Goal: Check status

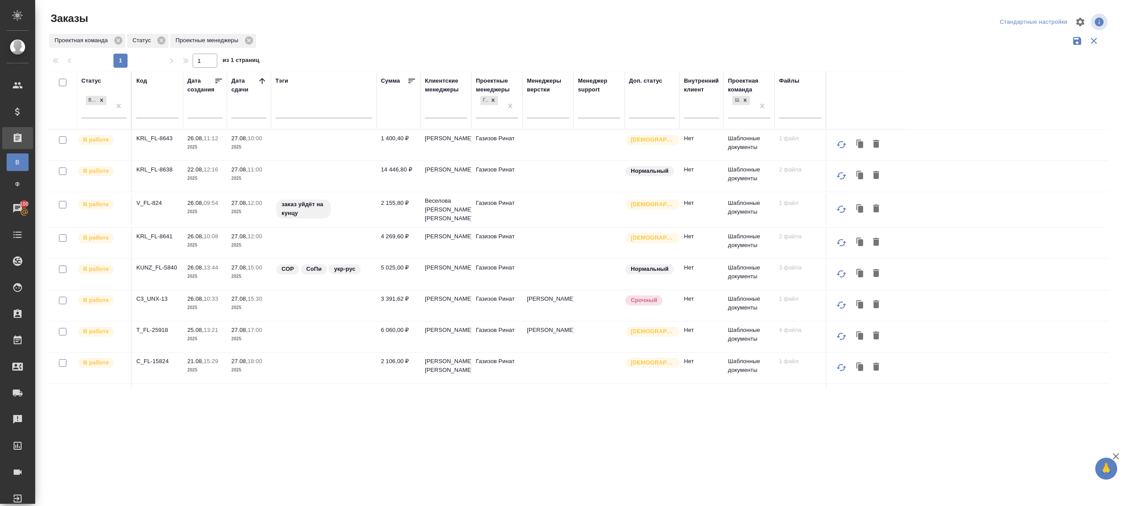
scroll to position [251, 0]
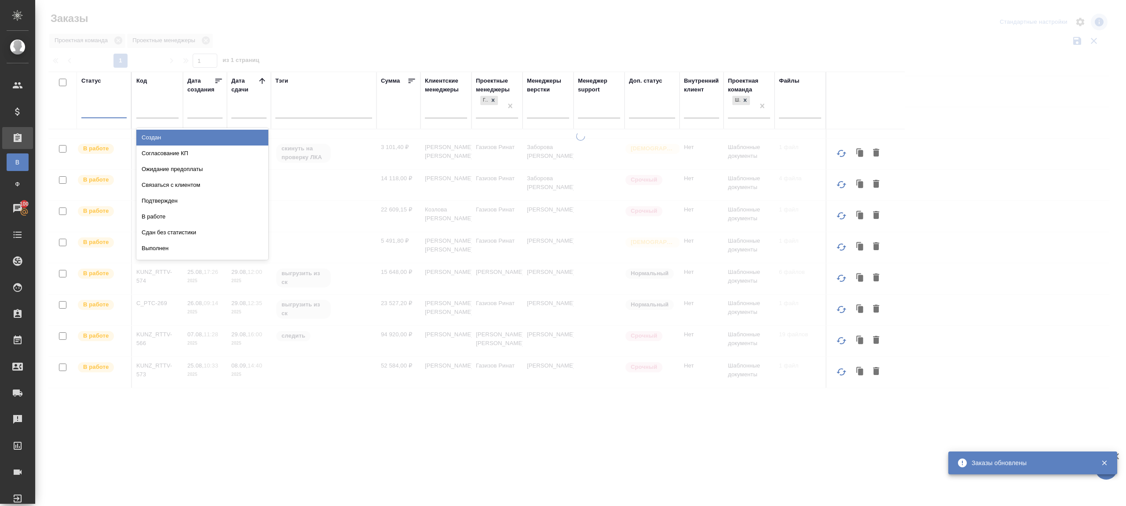
click at [118, 108] on div at bounding box center [103, 109] width 45 height 13
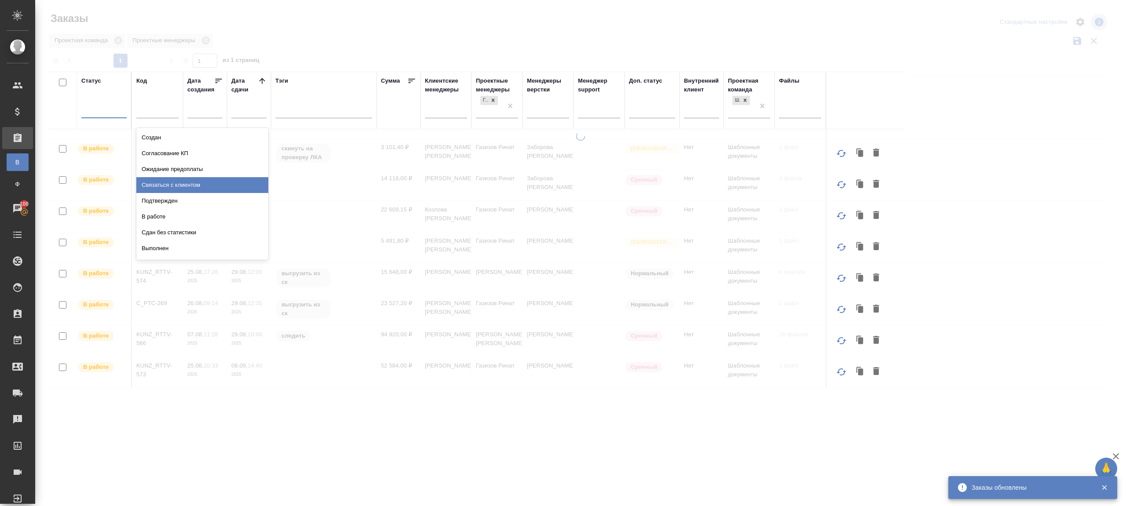
click at [165, 206] on div "Подтвержден" at bounding box center [202, 201] width 132 height 16
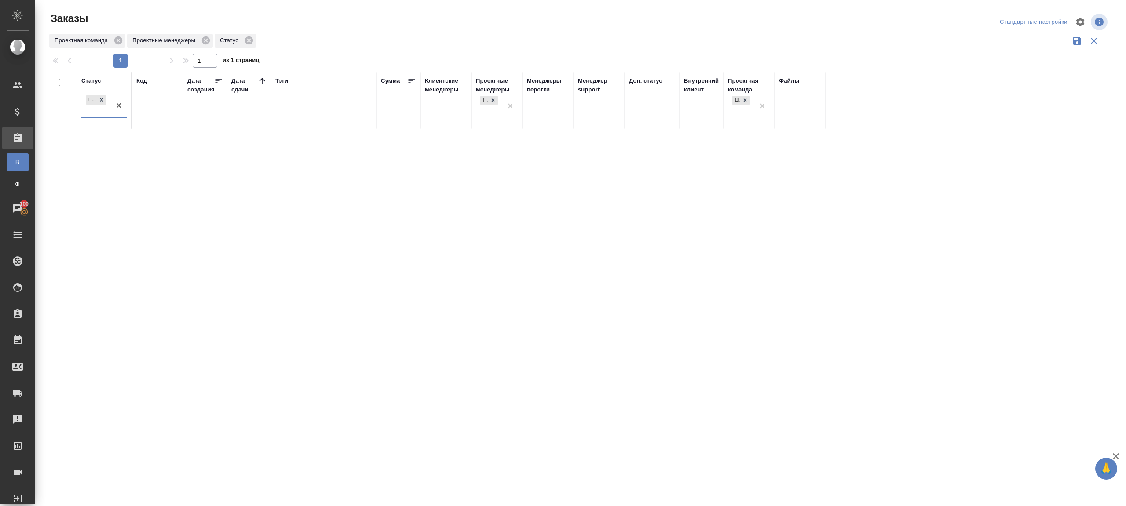
scroll to position [0, 0]
click at [264, 82] on icon at bounding box center [262, 81] width 9 height 9
click at [535, 52] on div at bounding box center [580, 196] width 1091 height 393
click at [631, 247] on div "Статус Подтвержден Код Дата создания Дата сдачи Тэги Сумма Клиентские менеджеры…" at bounding box center [578, 230] width 1061 height 317
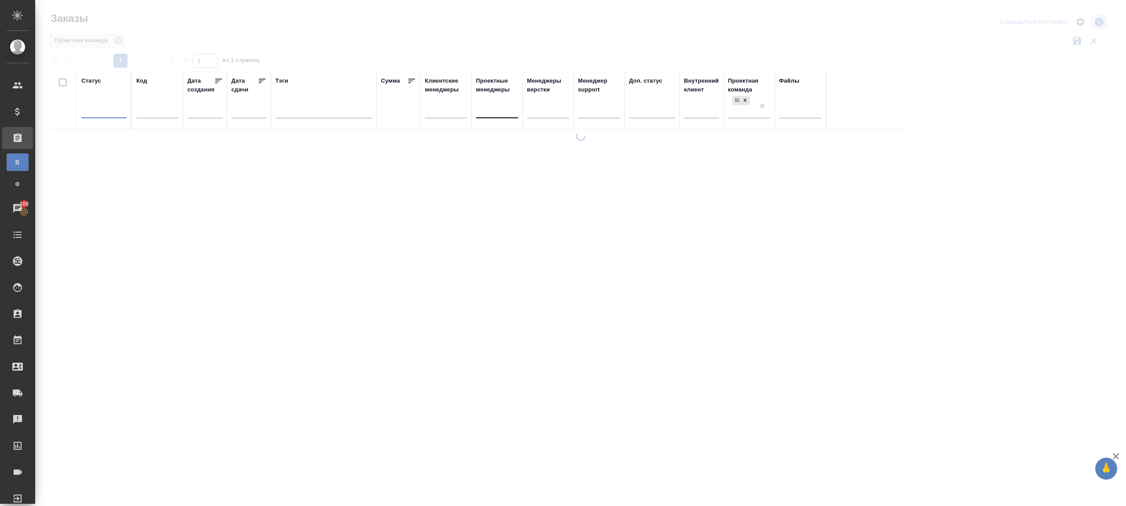
click at [372, 28] on div at bounding box center [580, 196] width 1091 height 393
click at [114, 109] on div at bounding box center [103, 109] width 45 height 13
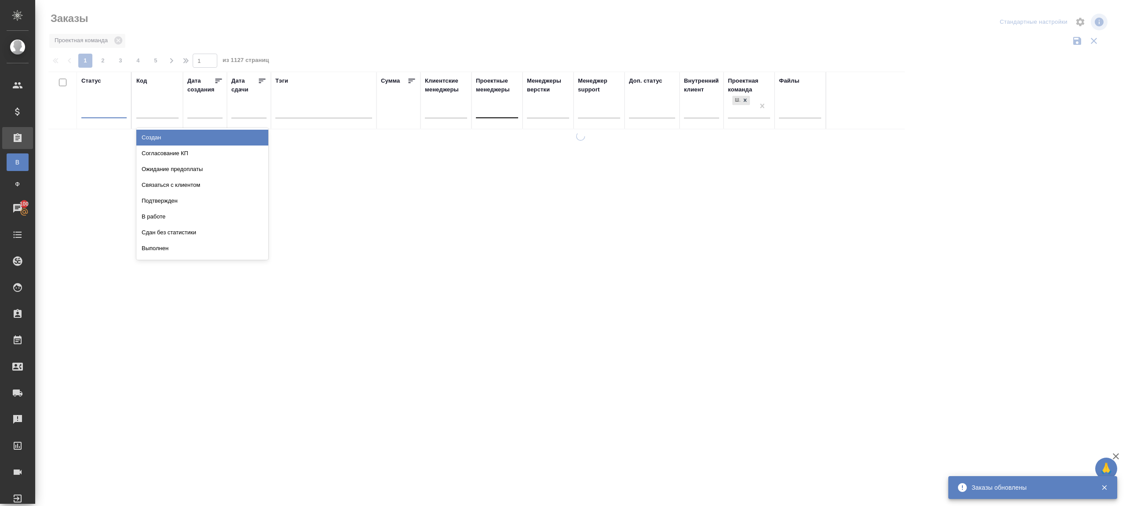
click at [170, 201] on div "Подтвержден" at bounding box center [202, 201] width 132 height 16
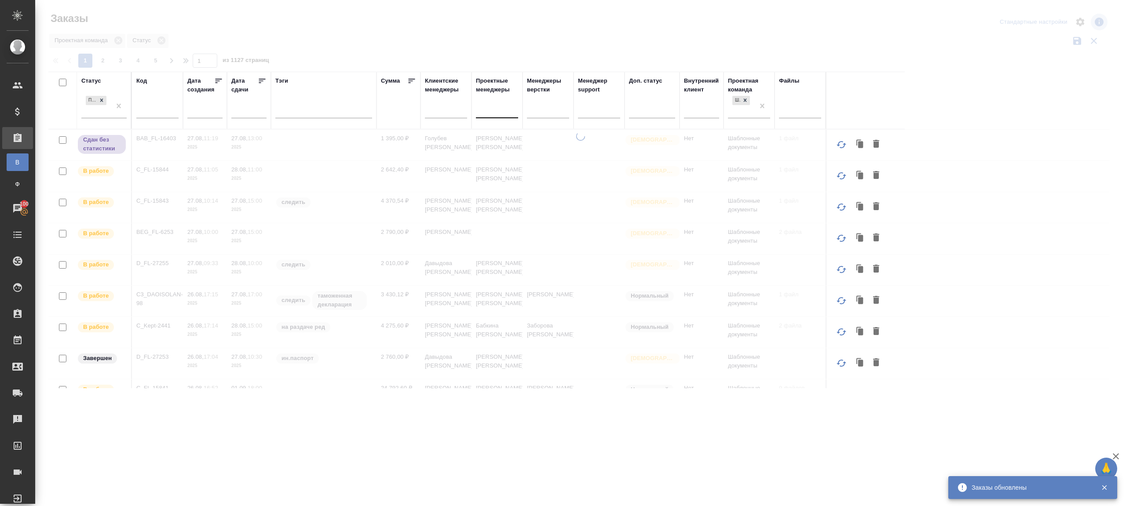
click at [605, 39] on div at bounding box center [580, 196] width 1091 height 393
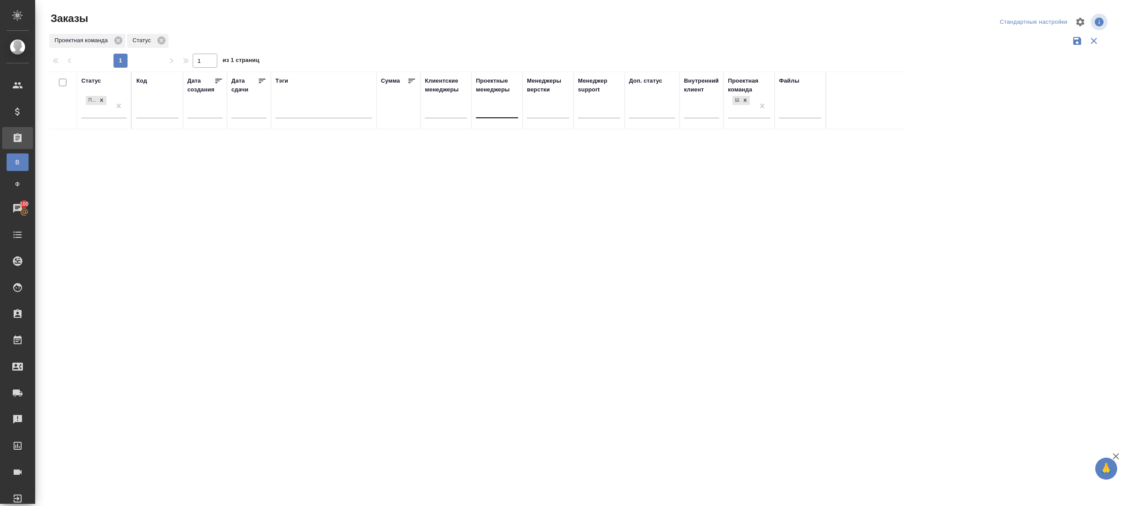
drag, startPoint x: 123, startPoint y: 103, endPoint x: 139, endPoint y: 92, distance: 18.7
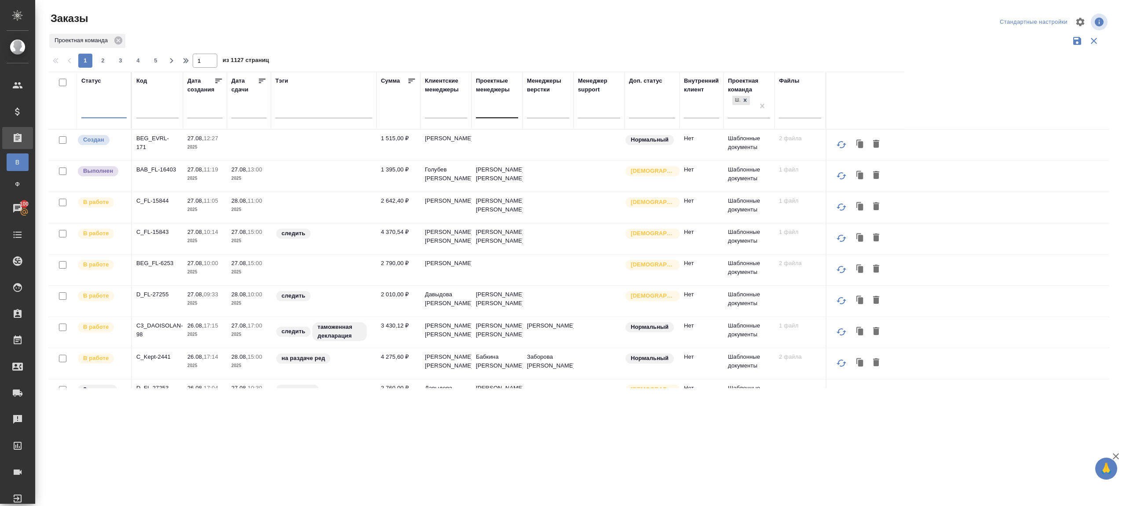
click at [118, 106] on div at bounding box center [103, 109] width 45 height 13
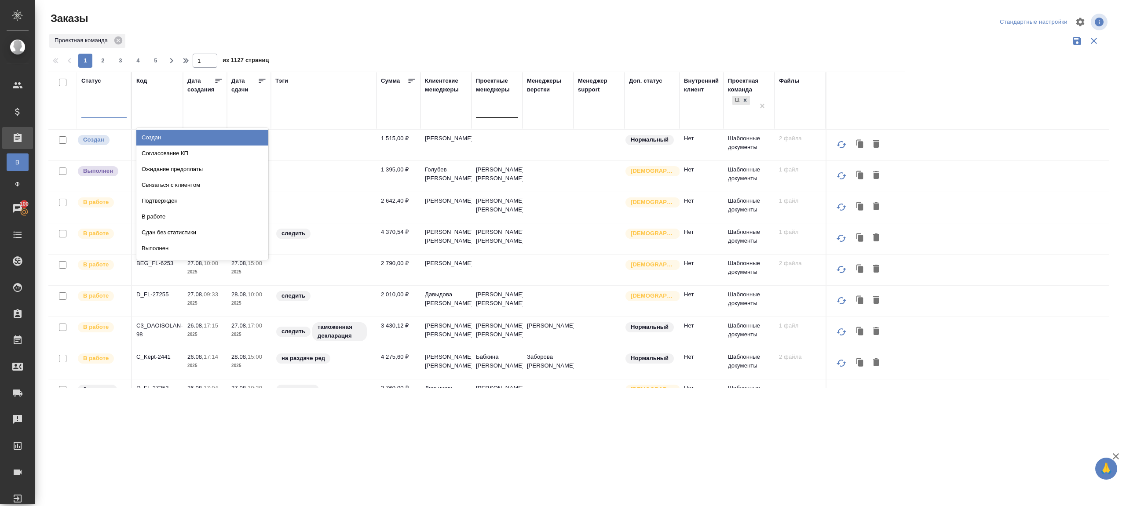
click at [349, 63] on div "1 2 3 4 5 1 из 1127 страниц" at bounding box center [582, 61] width 1068 height 14
click at [114, 107] on div at bounding box center [103, 109] width 45 height 13
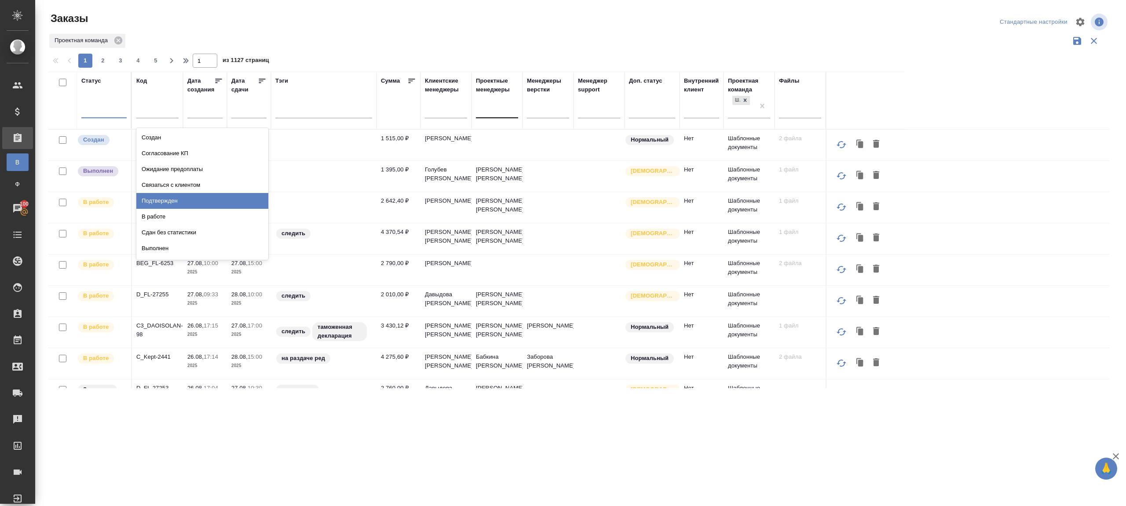
click at [189, 200] on div "Подтвержден" at bounding box center [202, 201] width 132 height 16
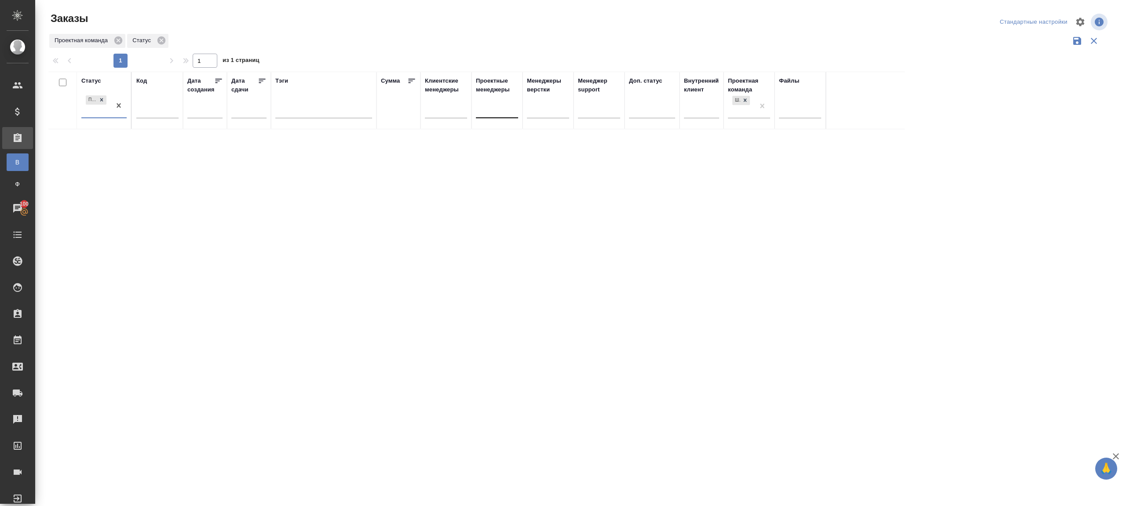
click at [764, 47] on div "Проектная команда Статус" at bounding box center [578, 41] width 1061 height 17
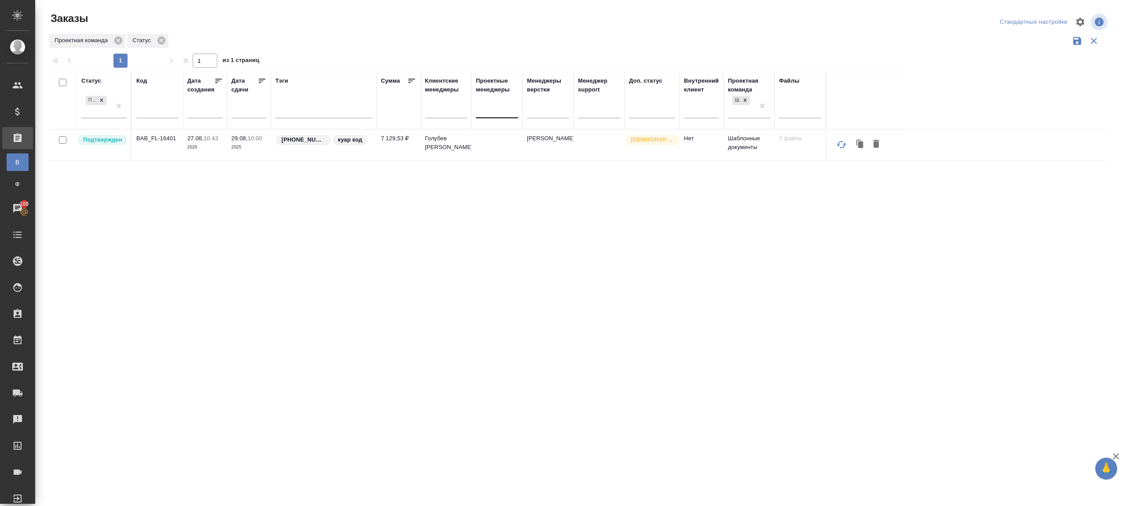
click at [156, 138] on p "BAB_FL-16401" at bounding box center [157, 138] width 42 height 9
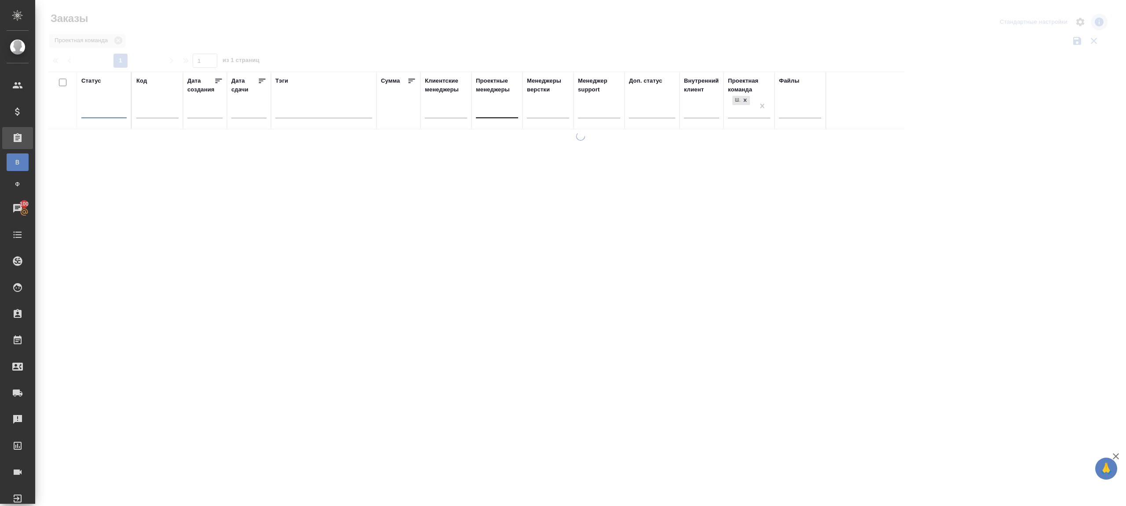
click at [350, 54] on div at bounding box center [580, 196] width 1091 height 393
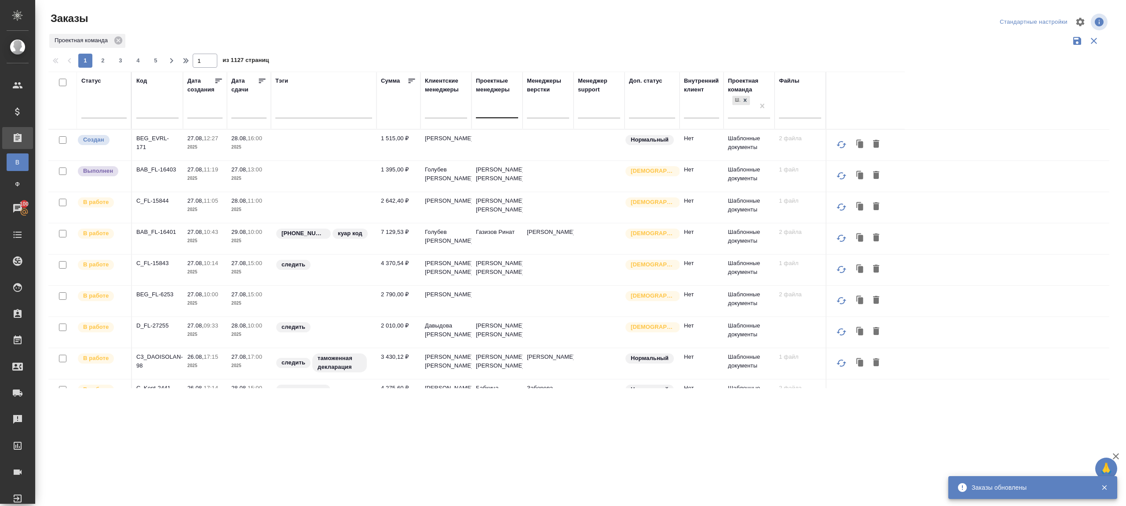
drag, startPoint x: 107, startPoint y: 115, endPoint x: 110, endPoint y: 122, distance: 7.1
click at [107, 115] on div at bounding box center [103, 110] width 45 height 17
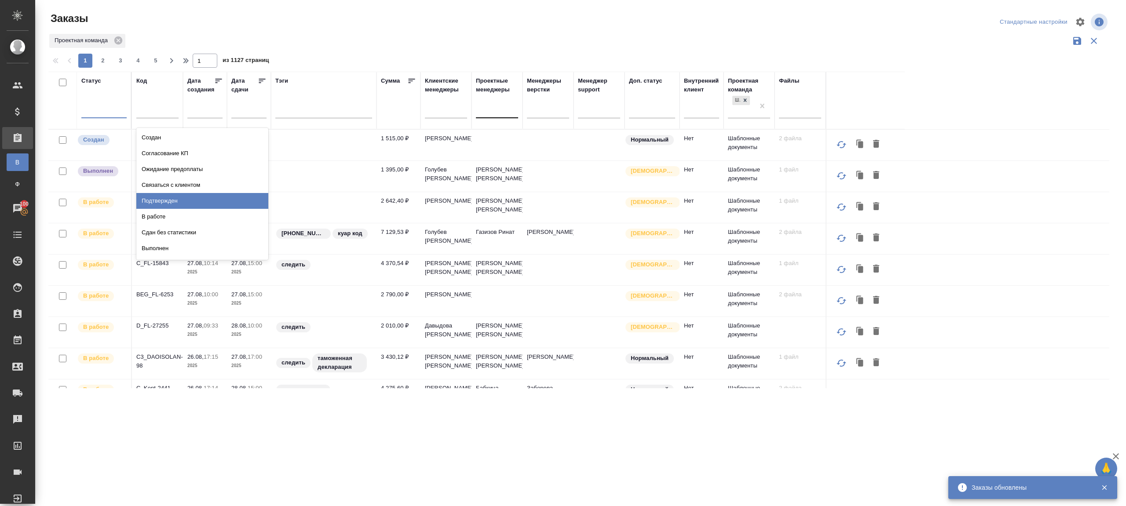
click at [164, 200] on div "Подтвержден" at bounding box center [202, 201] width 132 height 16
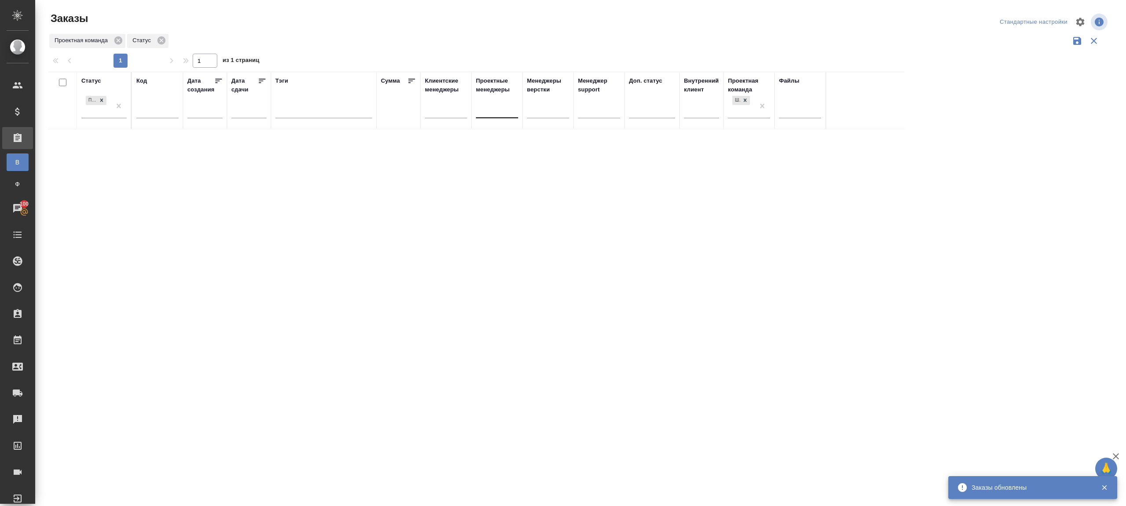
click at [449, 259] on div "Статус Подтвержден Код Дата создания Дата сдачи Тэги Сумма Клиентские менеджеры…" at bounding box center [578, 230] width 1061 height 317
click at [268, 361] on div "Статус Подтвержден Код Дата создания Дата сдачи Тэги Сумма Клиентские менеджеры…" at bounding box center [578, 230] width 1061 height 317
click at [301, 40] on div "Проектная команда" at bounding box center [578, 41] width 1061 height 17
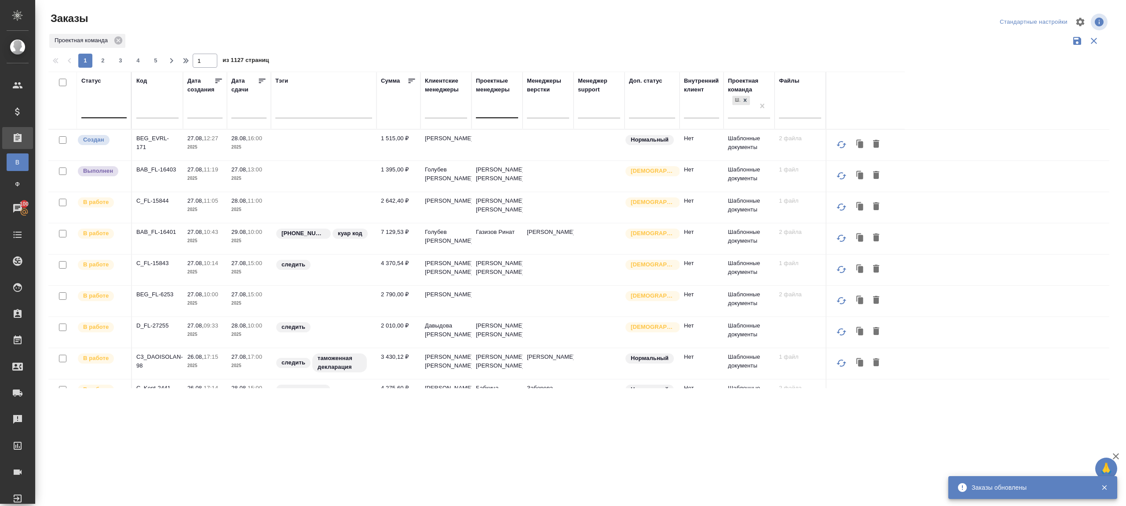
click at [106, 113] on div at bounding box center [103, 109] width 45 height 13
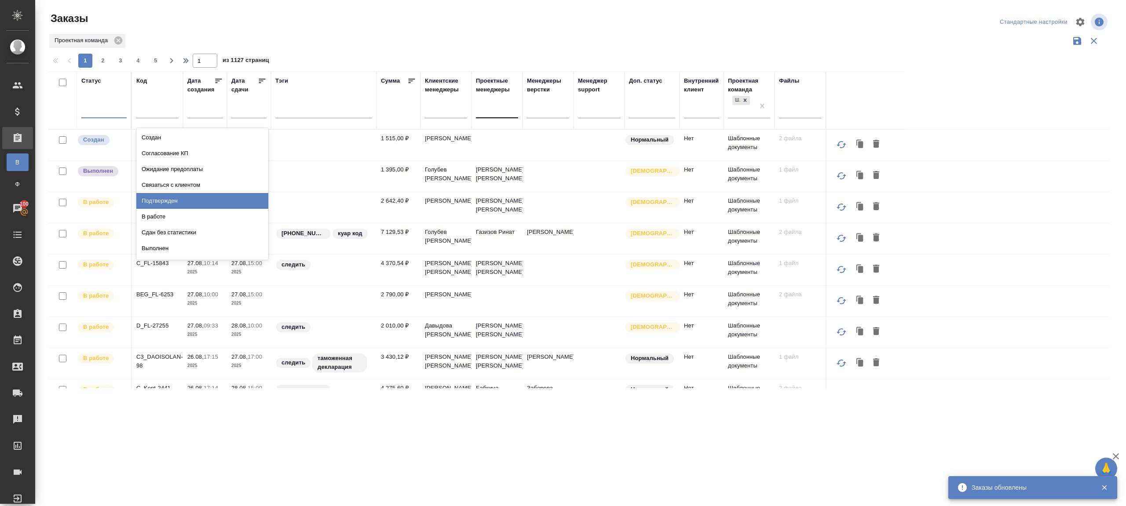
click at [179, 197] on div "Подтвержден" at bounding box center [202, 201] width 132 height 16
